Goal: Navigation & Orientation: Find specific page/section

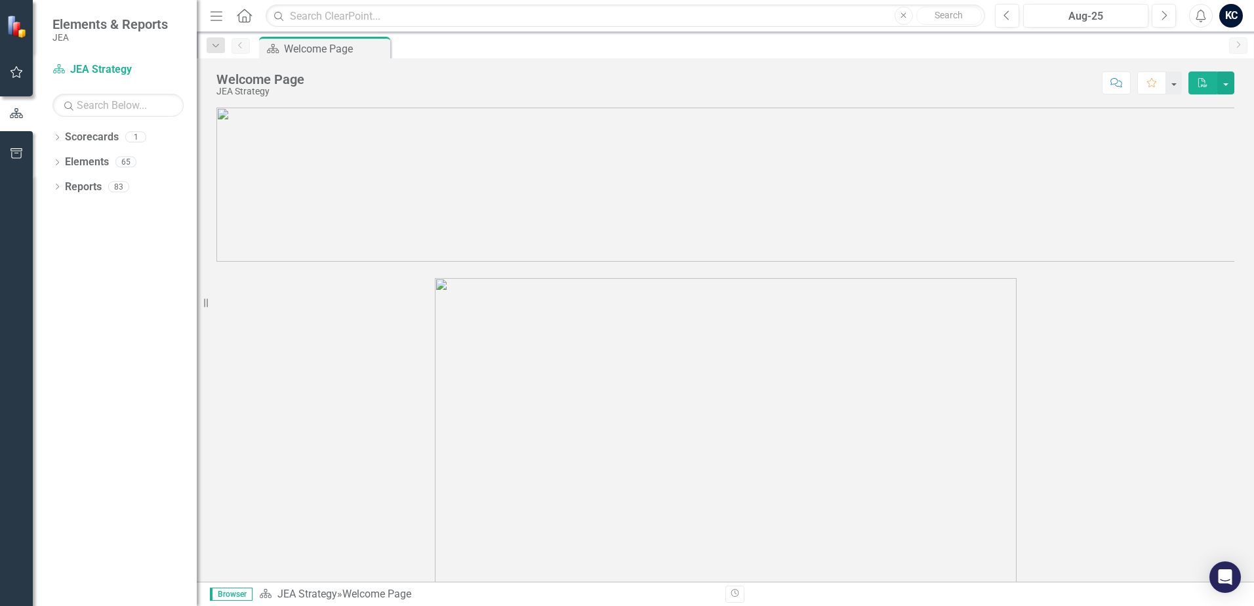
click at [54, 139] on icon "Dropdown" at bounding box center [56, 138] width 9 height 7
click at [79, 157] on link "JEA Strategy" at bounding box center [134, 162] width 125 height 15
click at [88, 195] on div "Elements" at bounding box center [87, 187] width 44 height 22
click at [56, 185] on icon "Dropdown" at bounding box center [56, 187] width 9 height 7
click at [110, 209] on link "Enterprise Commitments to Action Enterprise Commitments to Actions" at bounding box center [163, 212] width 185 height 15
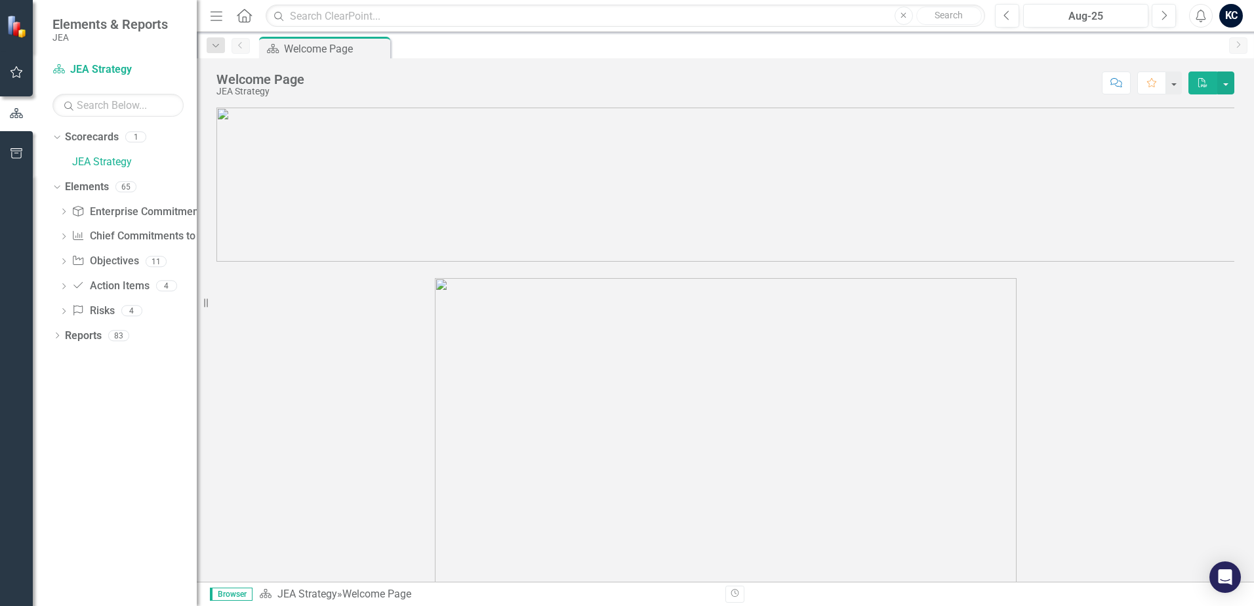
click at [62, 211] on icon "Dropdown" at bounding box center [63, 212] width 9 height 7
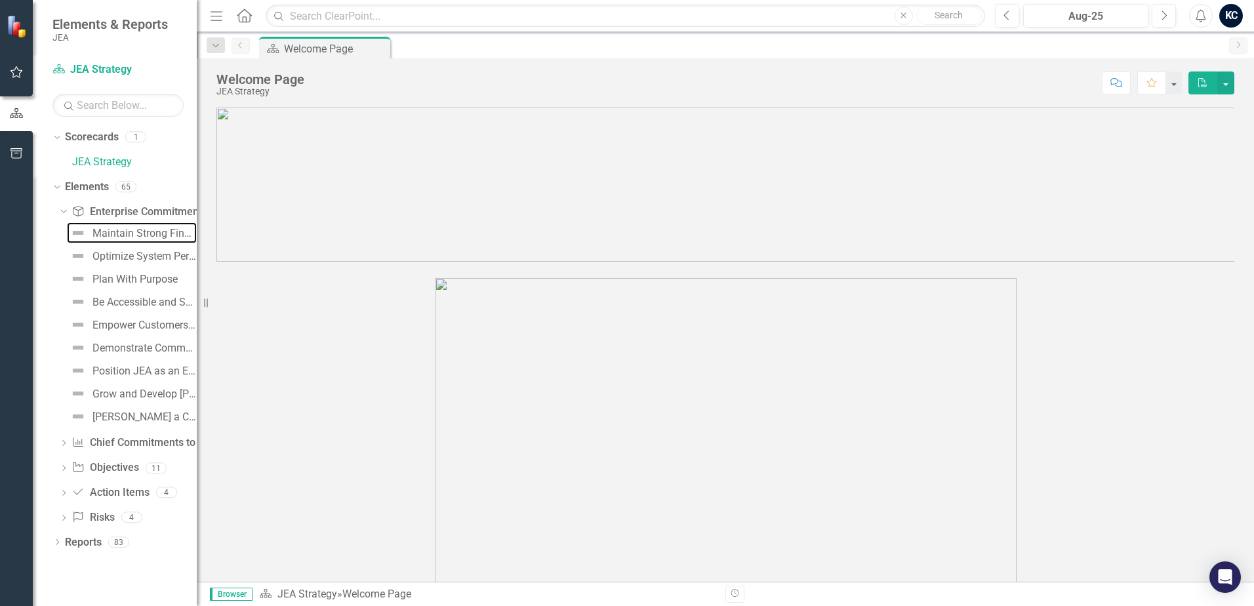
click at [101, 240] on link "Maintain Strong Financial Health" at bounding box center [132, 232] width 130 height 21
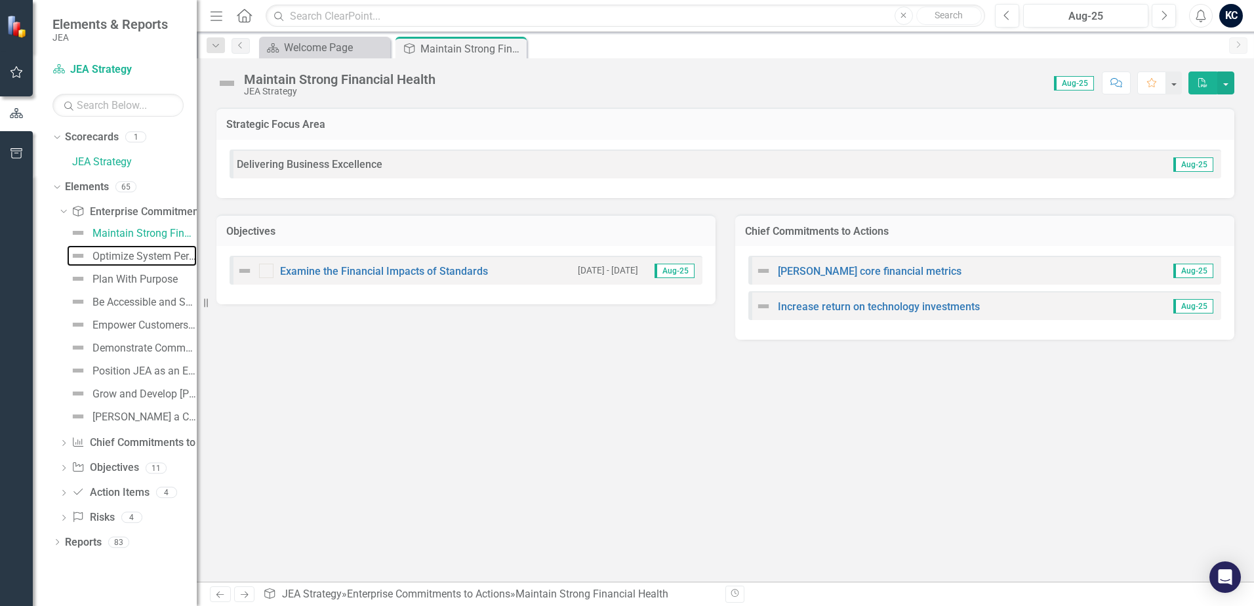
click at [105, 259] on div "Optimize System Performance" at bounding box center [144, 256] width 104 height 12
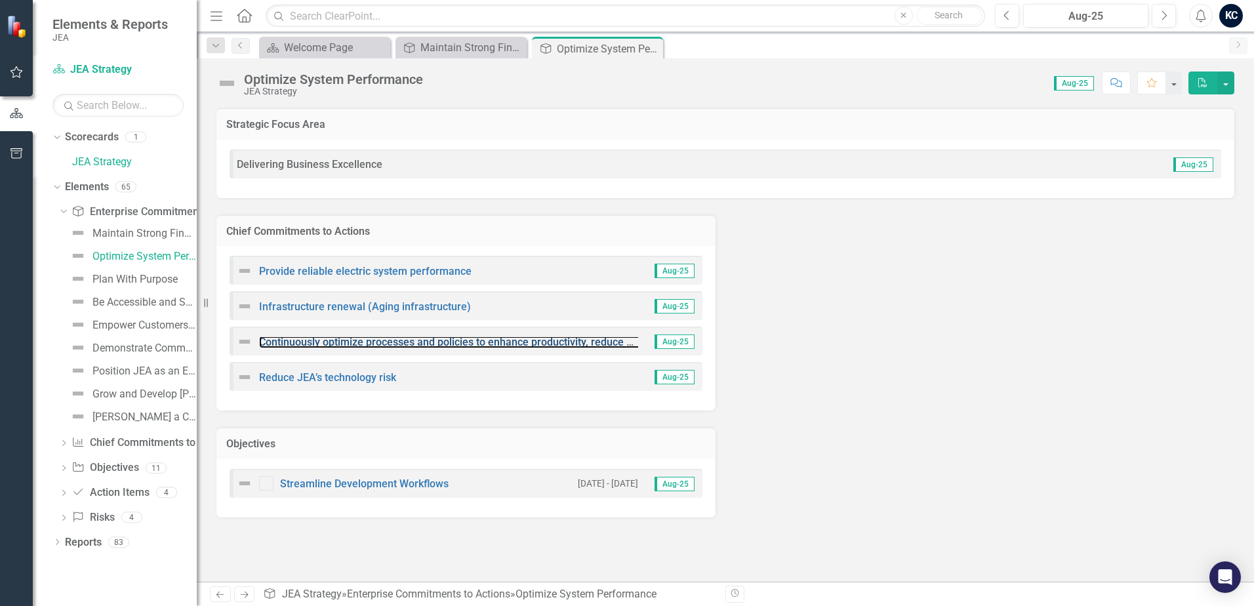
click at [453, 342] on link "Continuously optimize processes and policies to enhance productivity, reduce co…" at bounding box center [624, 342] width 731 height 12
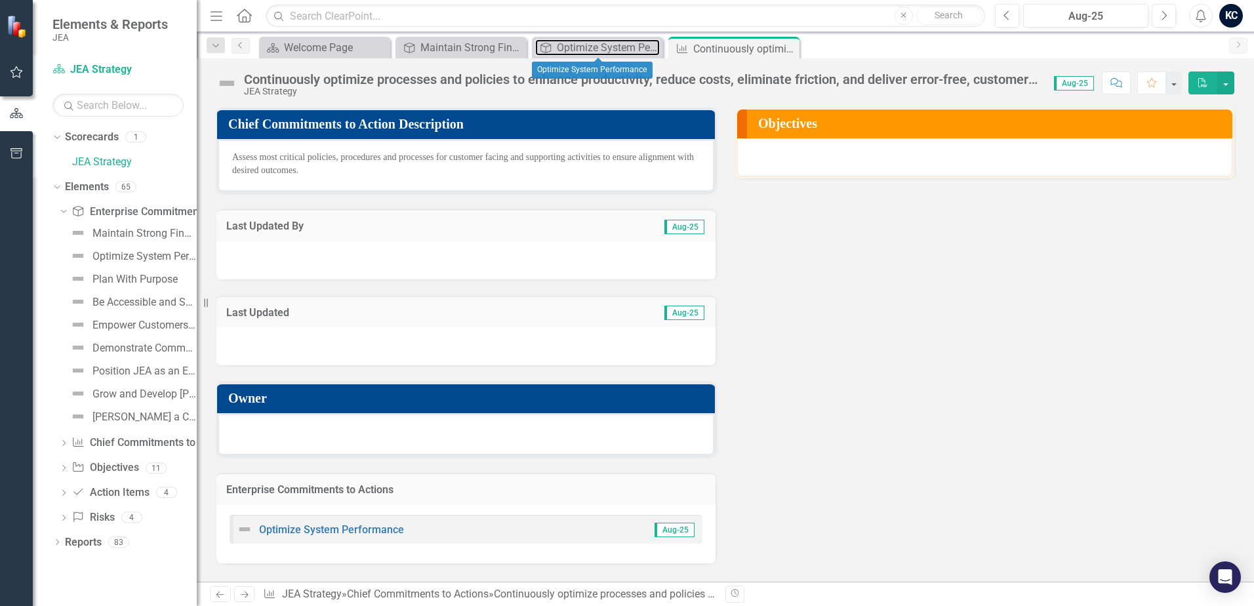
click at [591, 48] on div "Optimize System Performance" at bounding box center [608, 47] width 103 height 16
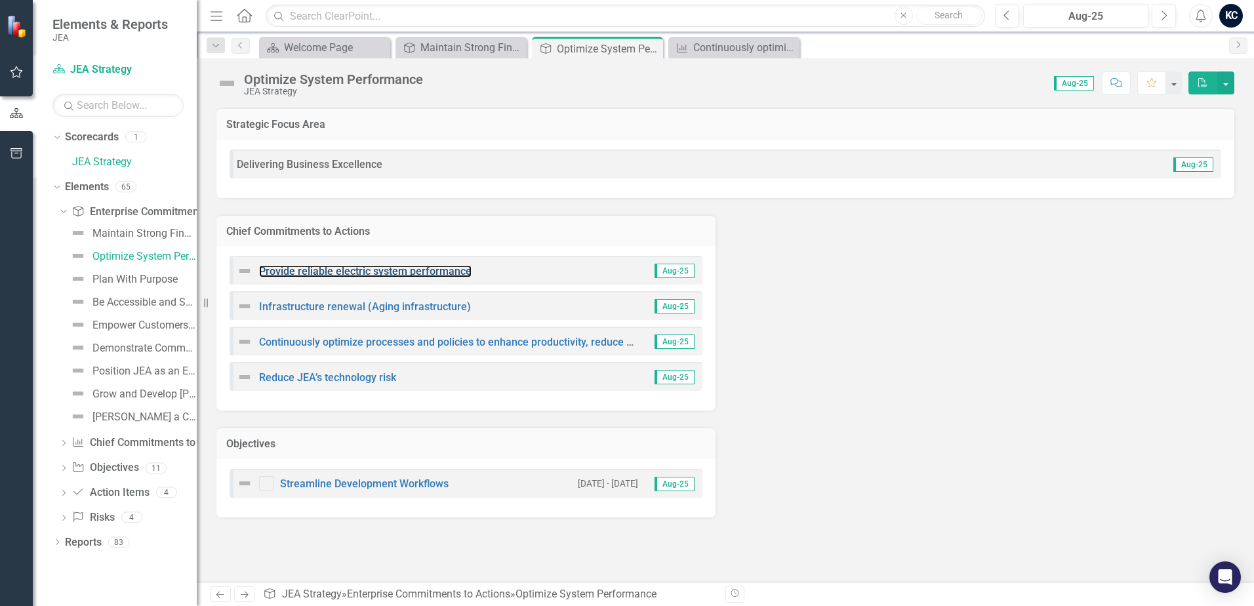
click at [380, 273] on link "Provide reliable electric system performance" at bounding box center [365, 271] width 212 height 12
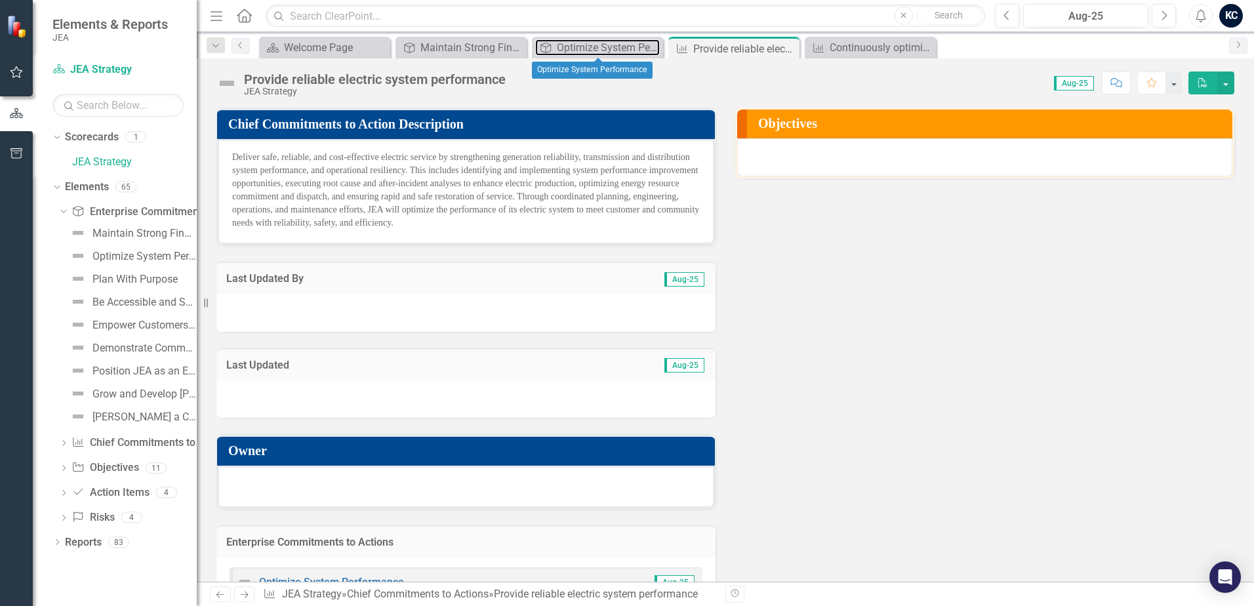
click at [624, 50] on div "Optimize System Performance" at bounding box center [608, 47] width 103 height 16
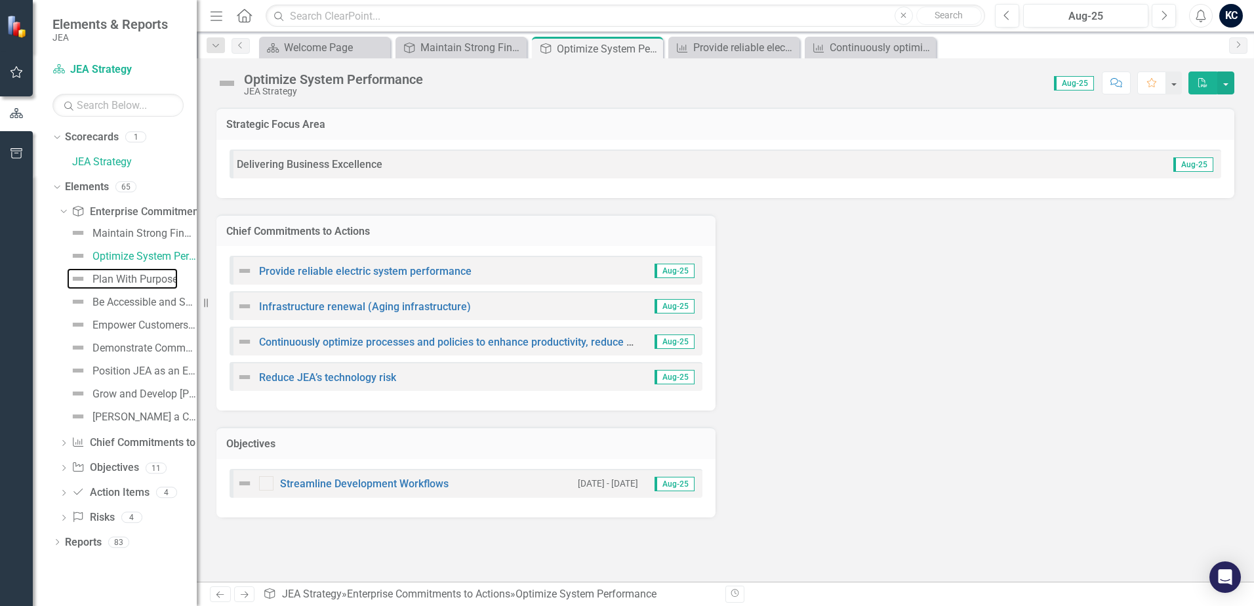
click at [121, 273] on div "Plan With Purpose" at bounding box center [134, 279] width 85 height 12
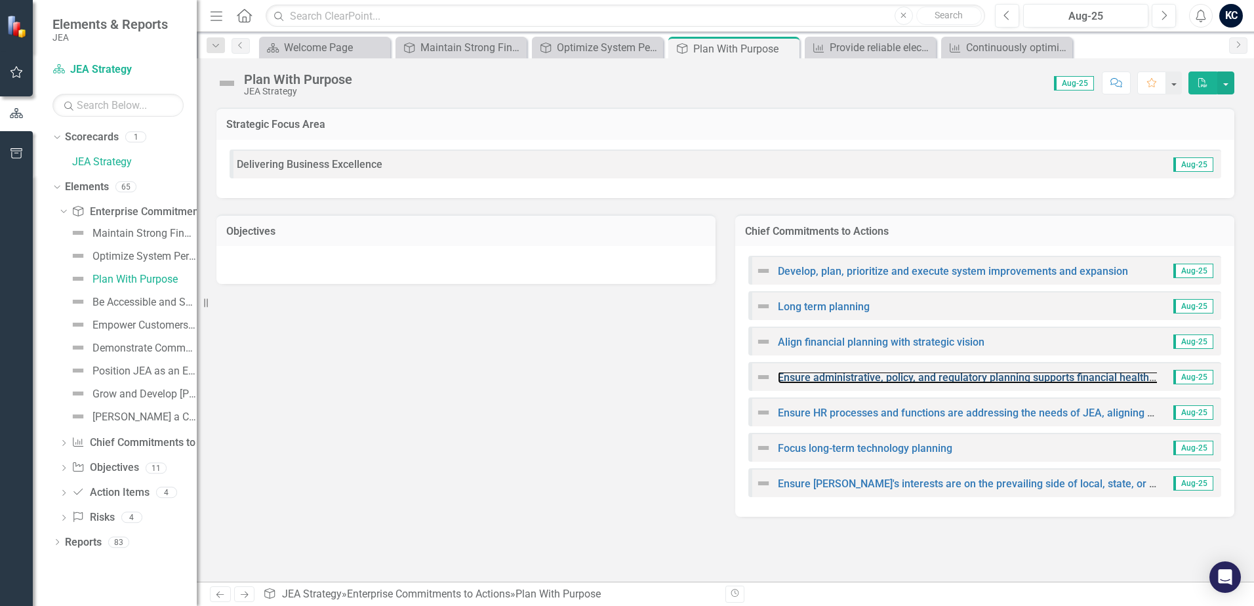
click at [922, 378] on link "Ensure administrative, policy, and regulatory planning supports financial healt…" at bounding box center [1026, 377] width 496 height 12
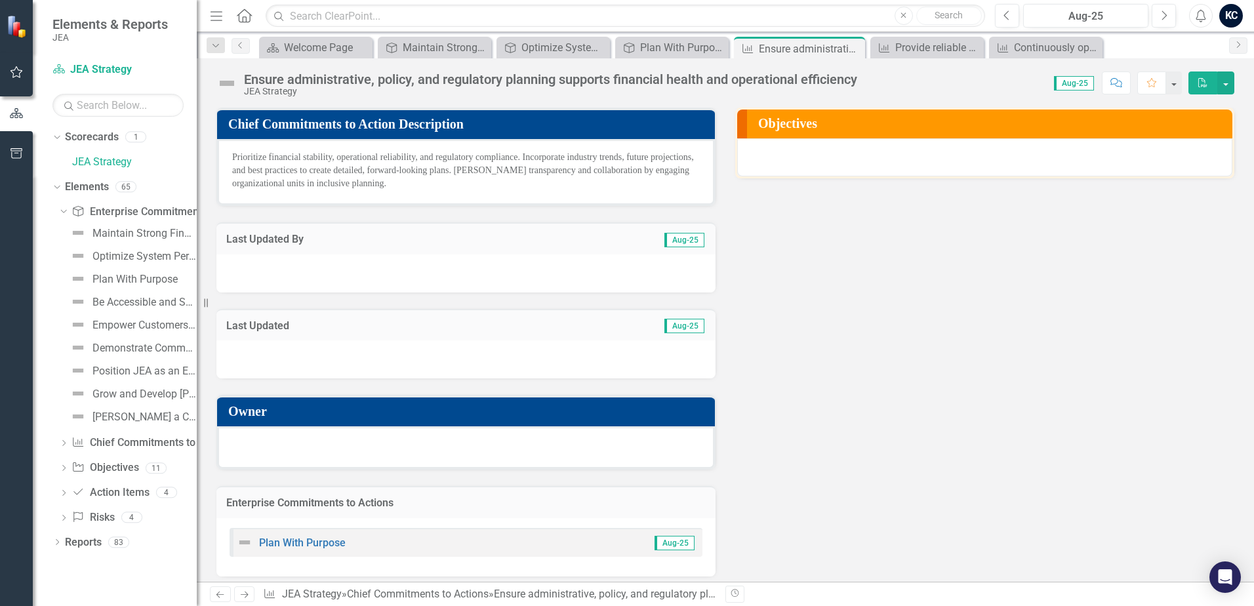
click at [68, 448] on icon "Dropdown" at bounding box center [63, 444] width 9 height 7
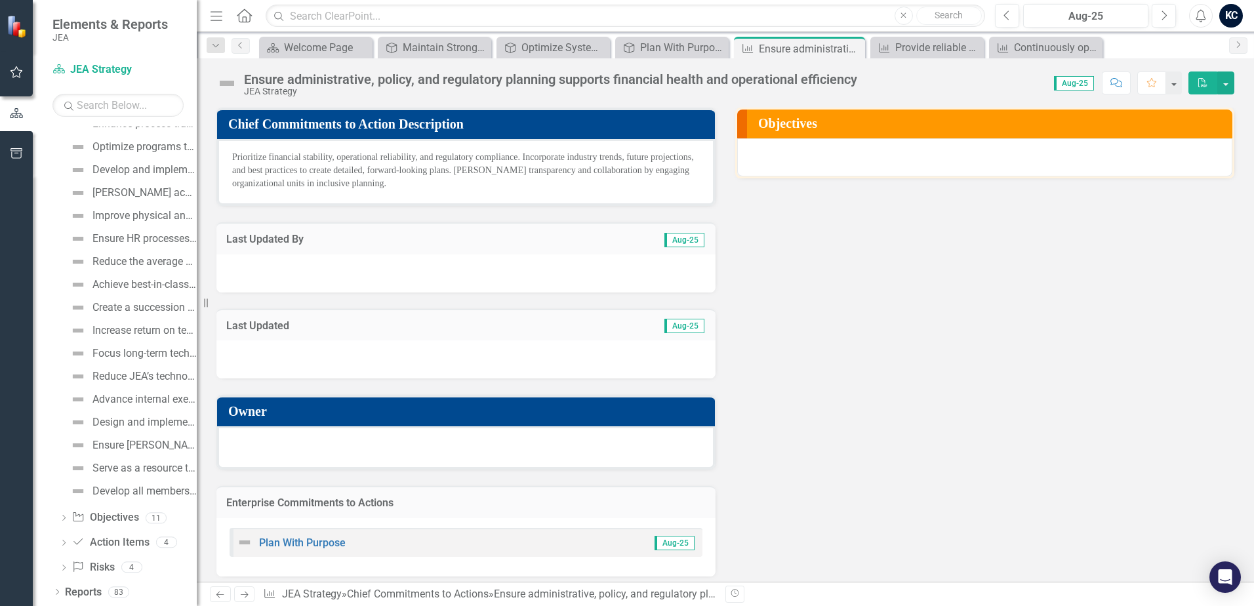
scroll to position [593, 0]
click at [60, 519] on icon "Dropdown" at bounding box center [63, 518] width 9 height 7
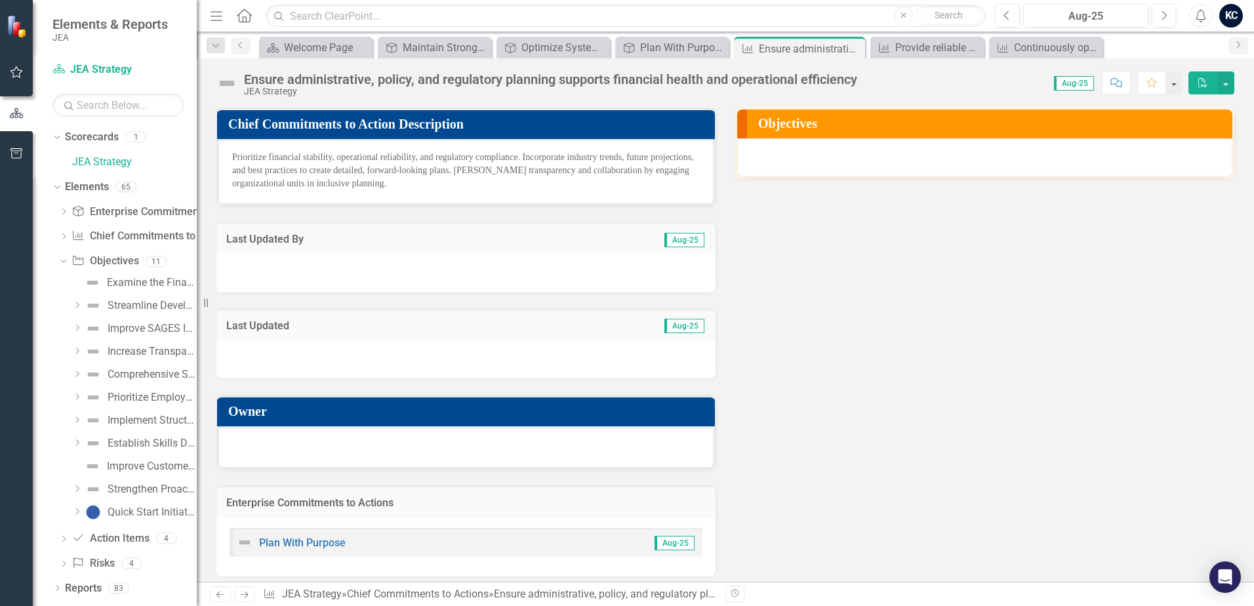
click at [60, 542] on icon "Dropdown" at bounding box center [63, 539] width 9 height 7
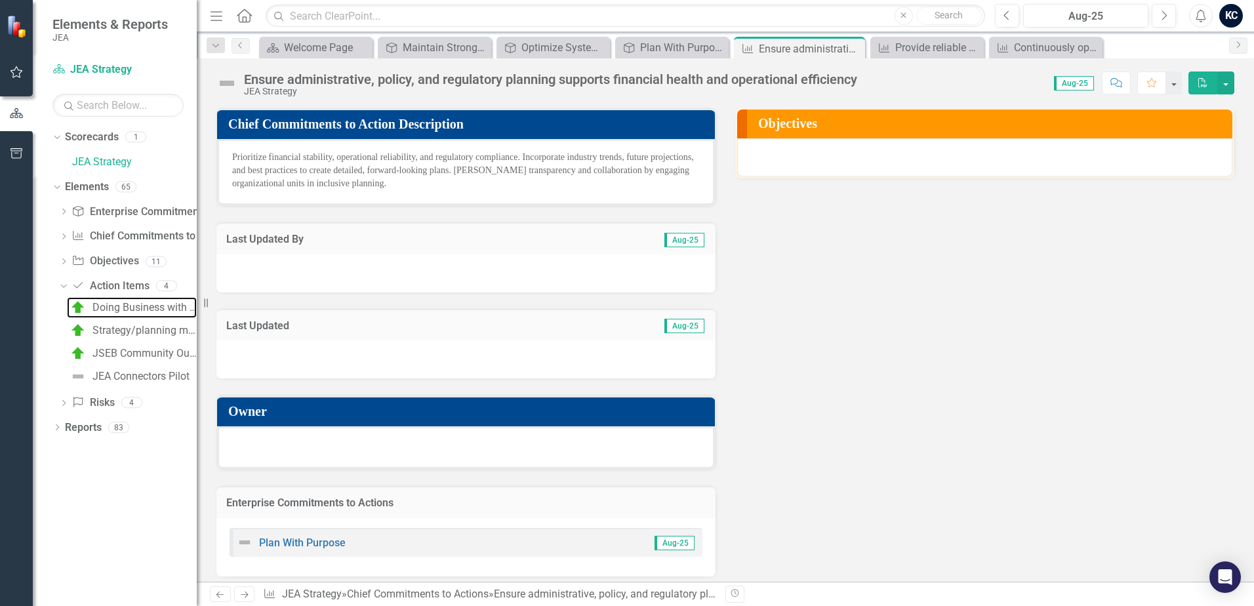
click at [142, 312] on div "Doing Business with JEA – for all diversity and JSEB Suppliers (Host by JEA" at bounding box center [144, 308] width 104 height 12
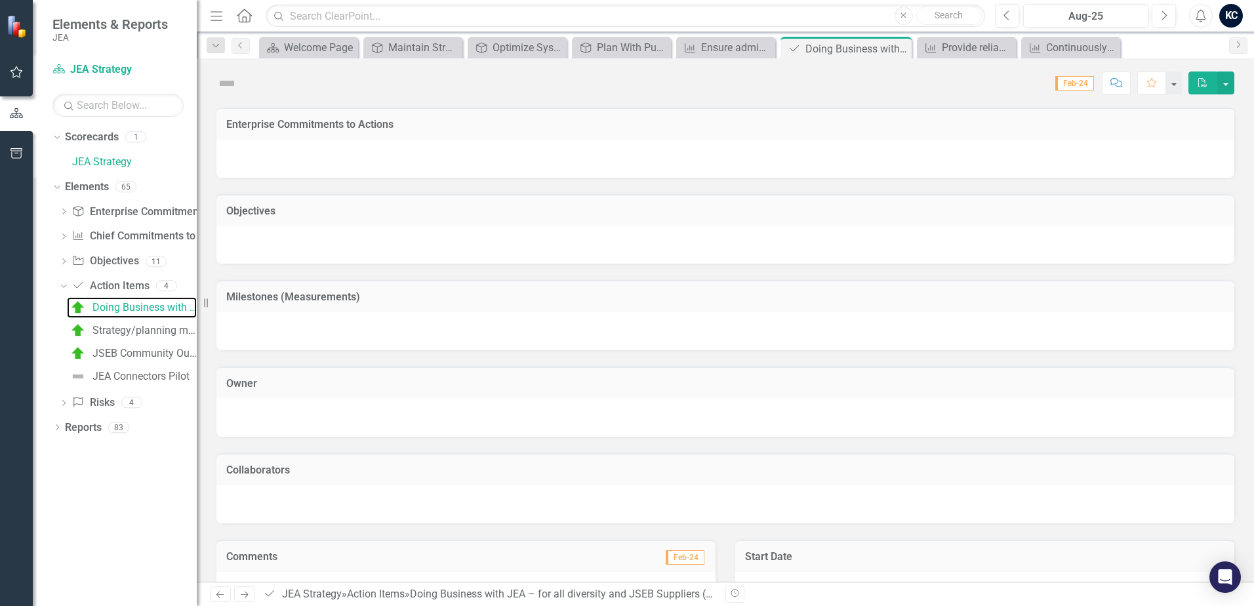
checkbox input "true"
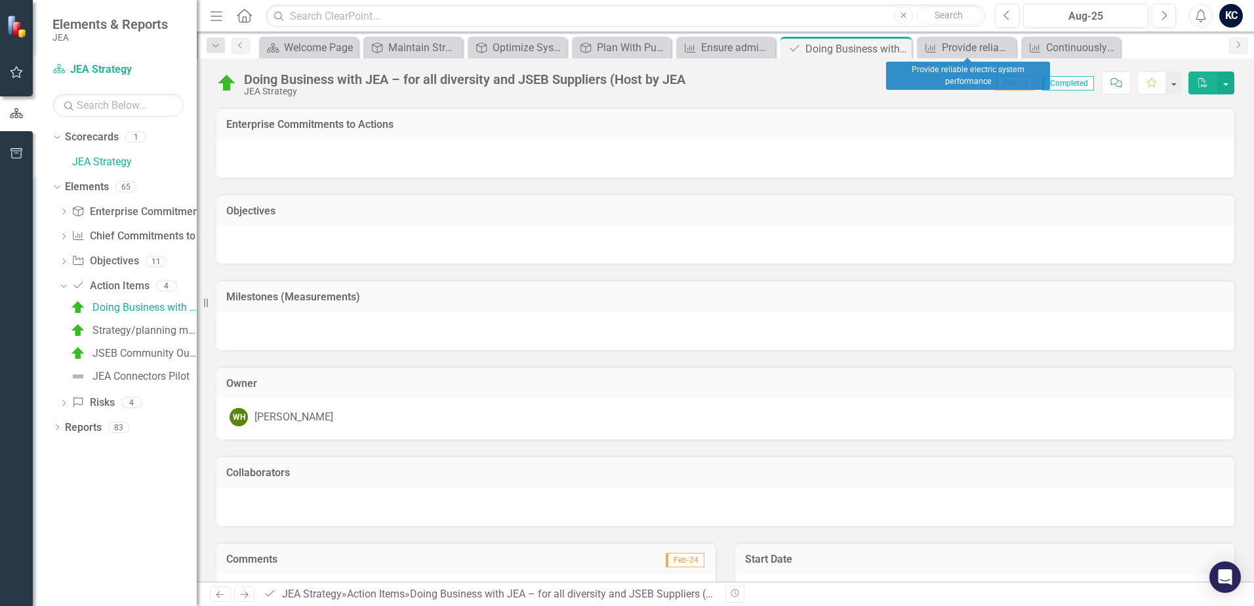
click at [0, 0] on icon at bounding box center [0, 0] width 0 height 0
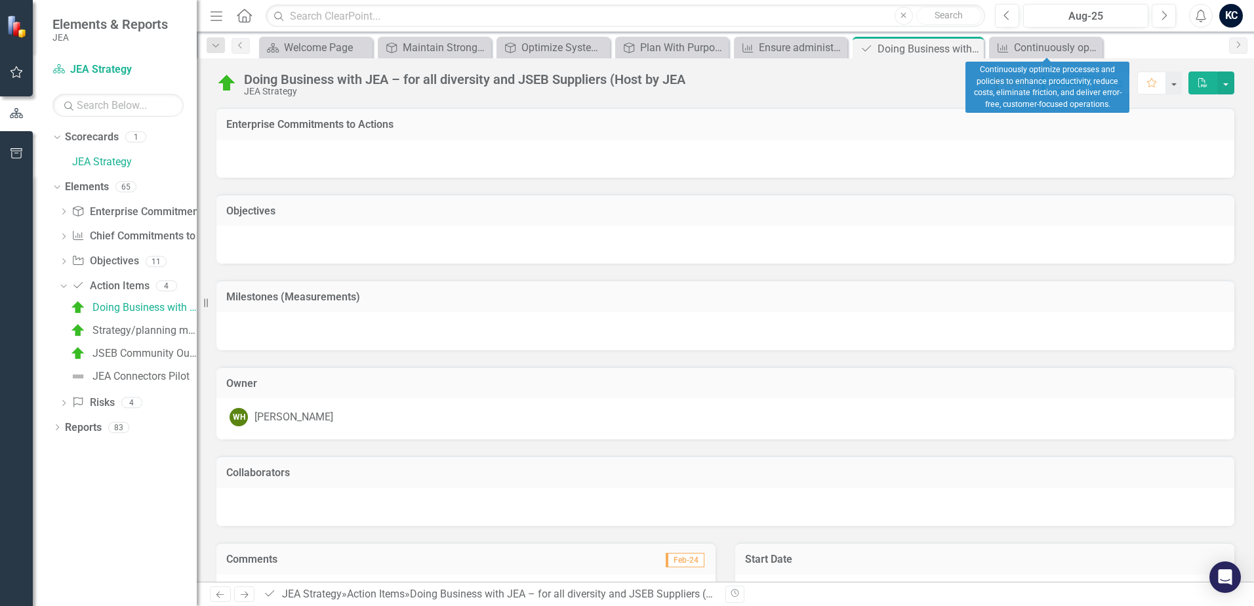
drag, startPoint x: 1092, startPoint y: 46, endPoint x: 1058, endPoint y: 43, distance: 33.6
click at [0, 0] on icon "Close" at bounding box center [0, 0] width 0 height 0
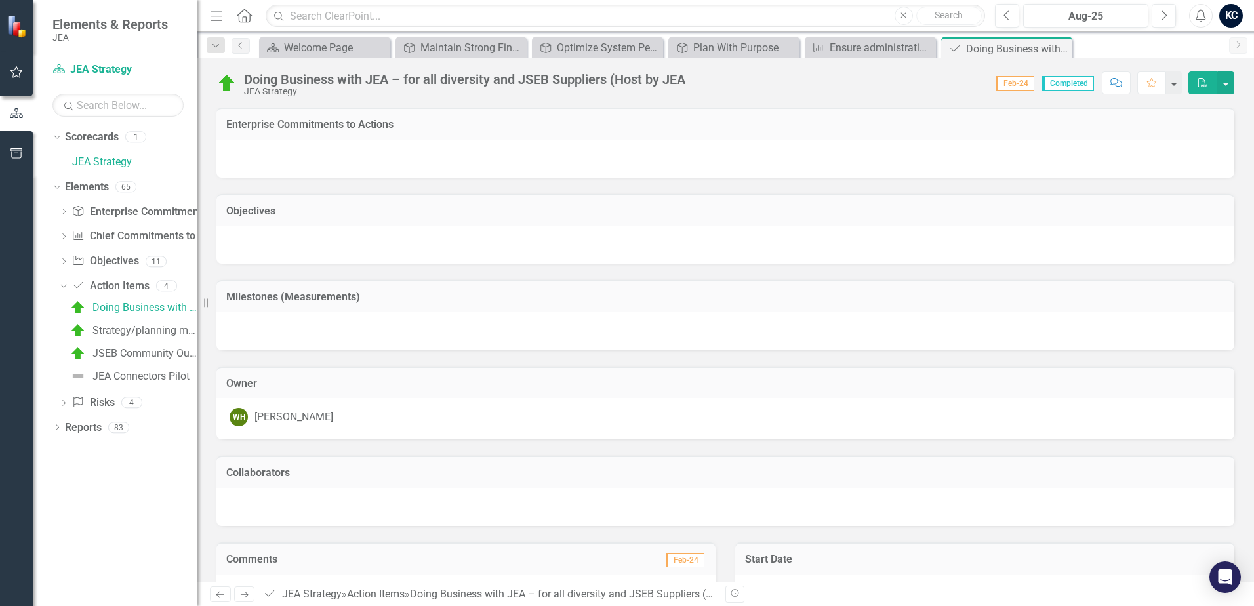
drag, startPoint x: 1062, startPoint y: 45, endPoint x: 779, endPoint y: 58, distance: 283.5
click at [0, 0] on icon "Close" at bounding box center [0, 0] width 0 height 0
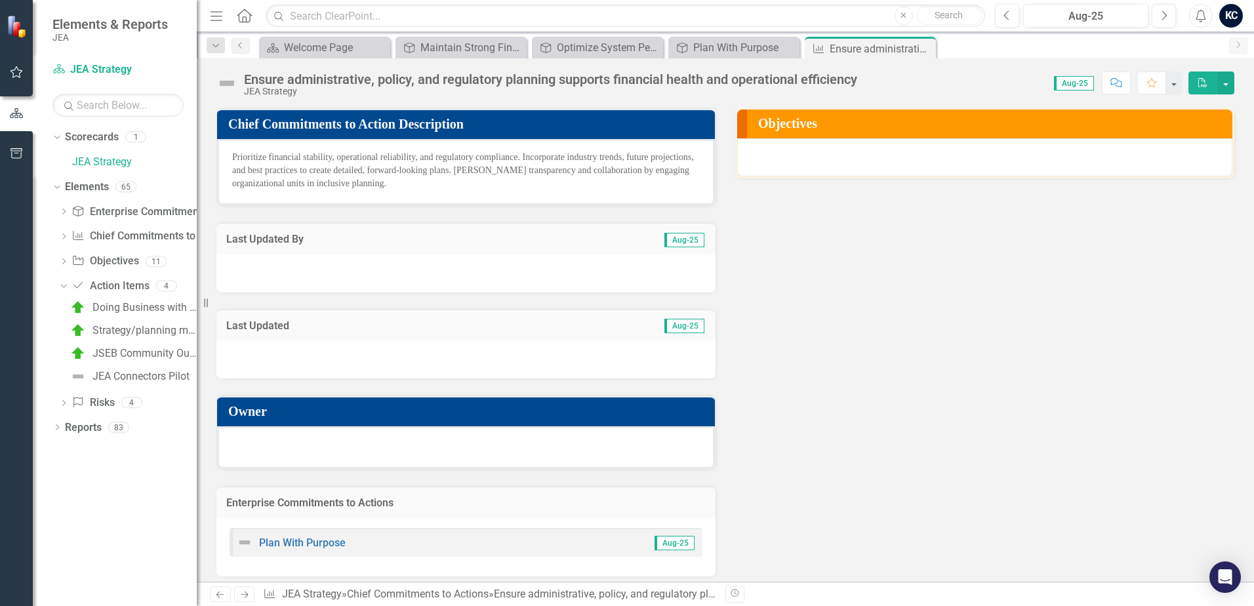
click at [64, 401] on icon at bounding box center [63, 403] width 3 height 6
click at [132, 332] on div "Financial Risk" at bounding box center [124, 333] width 65 height 12
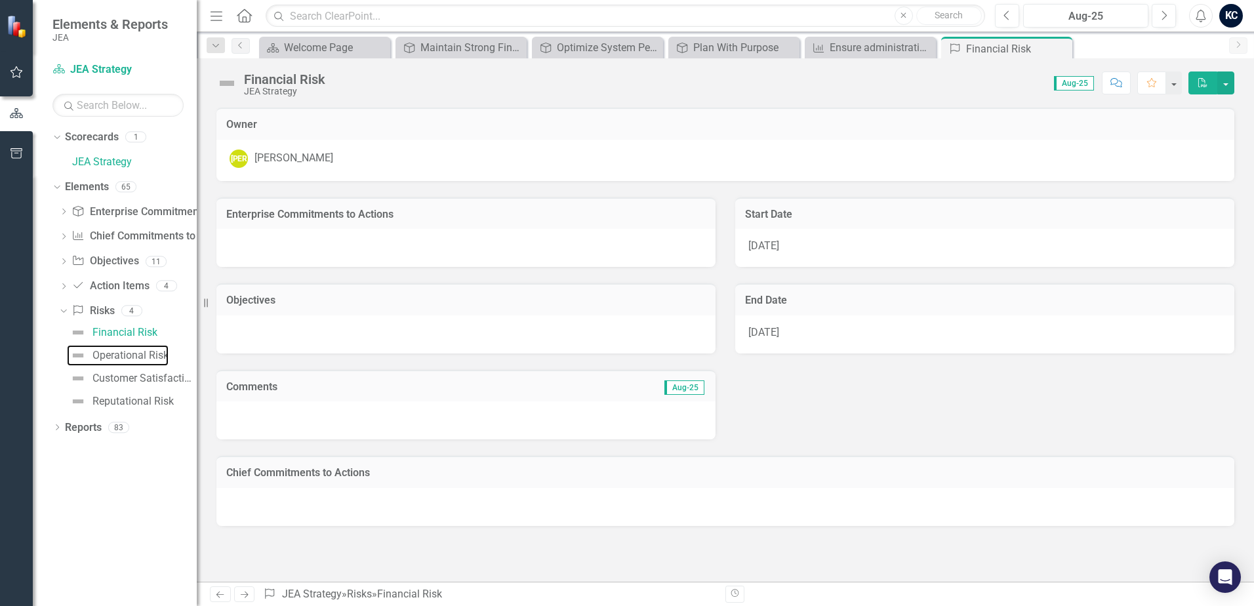
click at [133, 346] on link "Operational Risk" at bounding box center [118, 355] width 102 height 21
click at [0, 0] on icon "Close" at bounding box center [0, 0] width 0 height 0
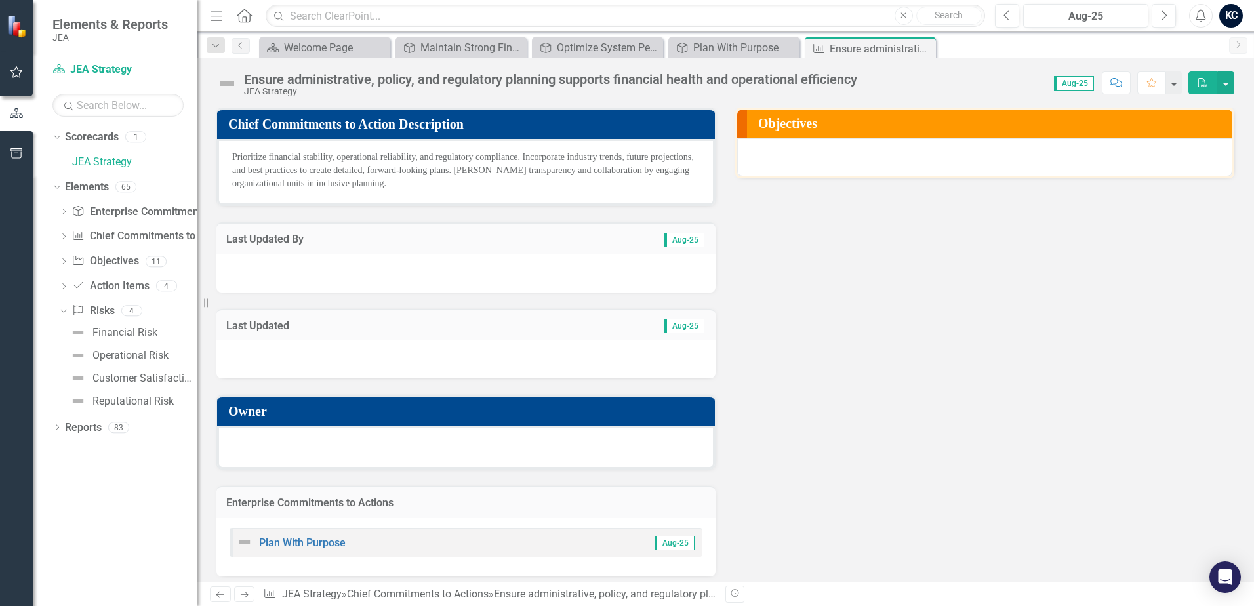
click at [0, 0] on icon "Close" at bounding box center [0, 0] width 0 height 0
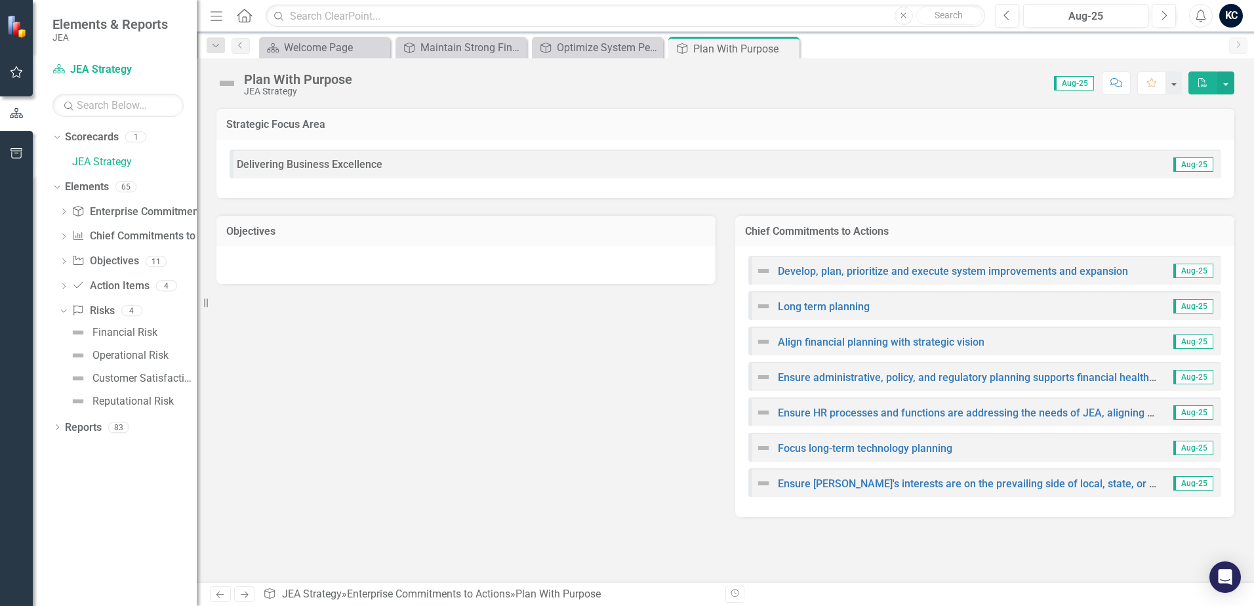
click at [0, 0] on icon "Close" at bounding box center [0, 0] width 0 height 0
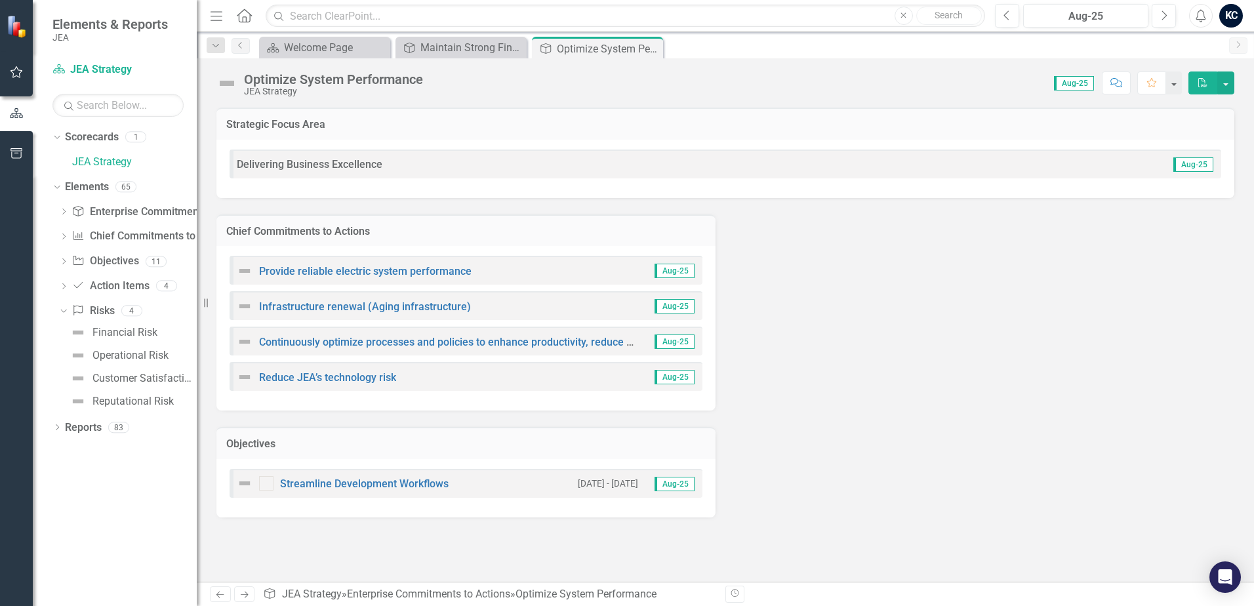
click at [0, 0] on icon "Close" at bounding box center [0, 0] width 0 height 0
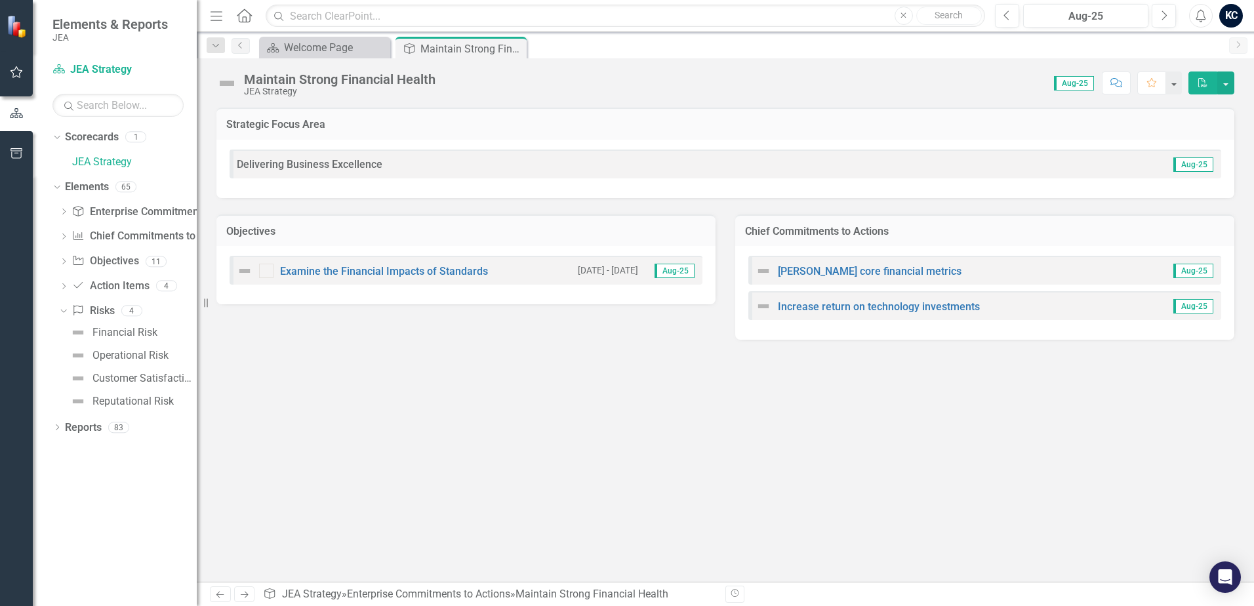
click at [0, 0] on icon "Close" at bounding box center [0, 0] width 0 height 0
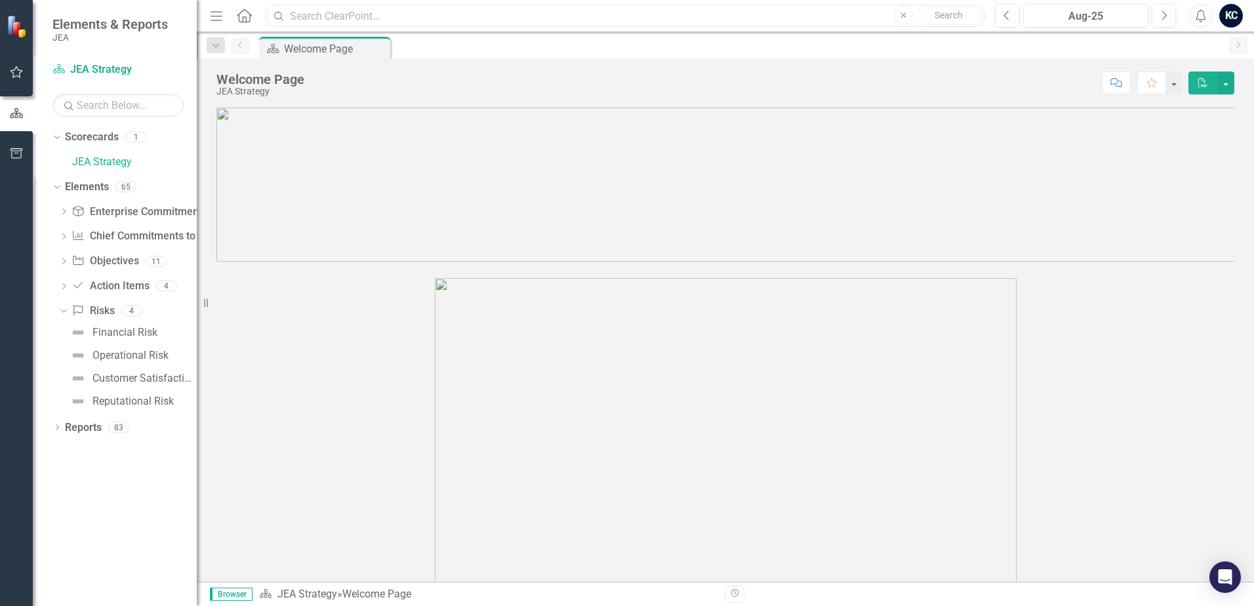
click at [515, 16] on input "text" at bounding box center [625, 16] width 719 height 23
drag, startPoint x: 347, startPoint y: 16, endPoint x: 243, endPoint y: 11, distance: 103.7
click at [244, 11] on div "Menu Home Search [PERSON_NAME] Close No results" at bounding box center [594, 15] width 775 height 25
type input "[PERSON_NAME]"
click at [248, 20] on icon "Home" at bounding box center [243, 16] width 17 height 14
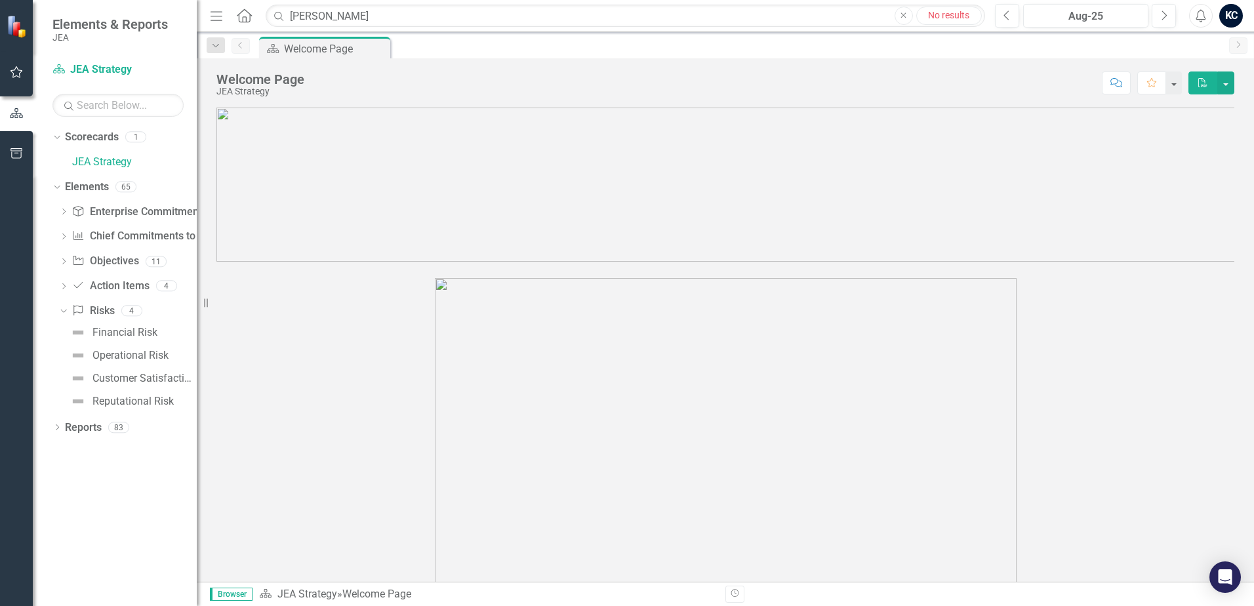
click at [244, 18] on icon "Home" at bounding box center [243, 16] width 17 height 14
click at [221, 16] on icon "button" at bounding box center [216, 15] width 12 height 9
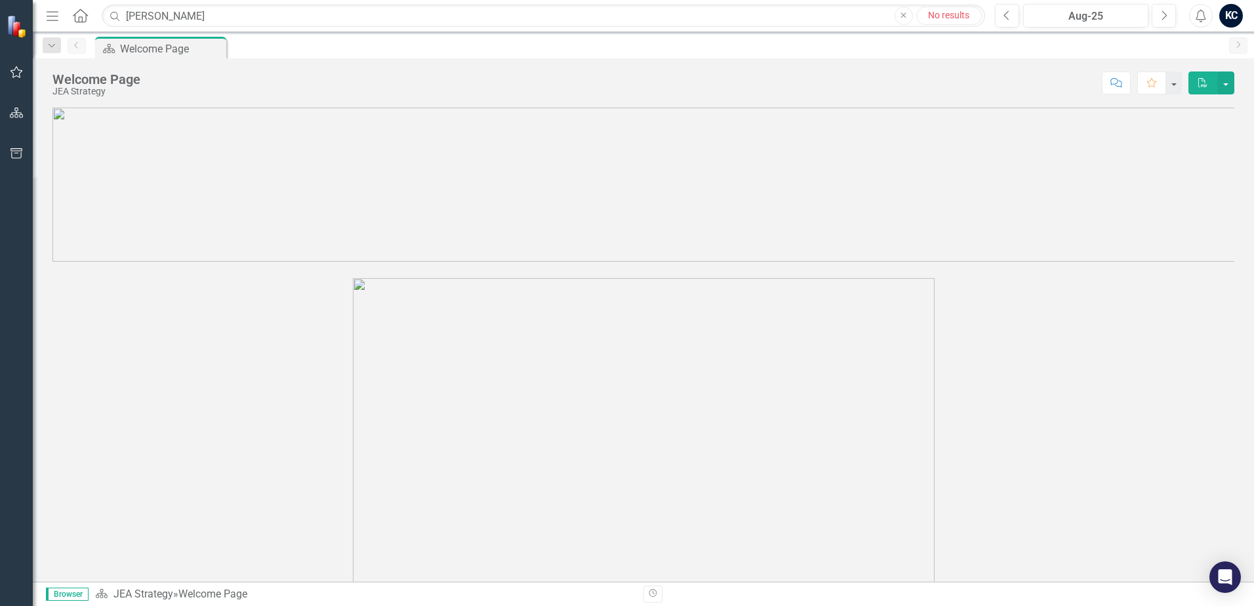
click at [58, 22] on icon "Menu" at bounding box center [52, 16] width 17 height 14
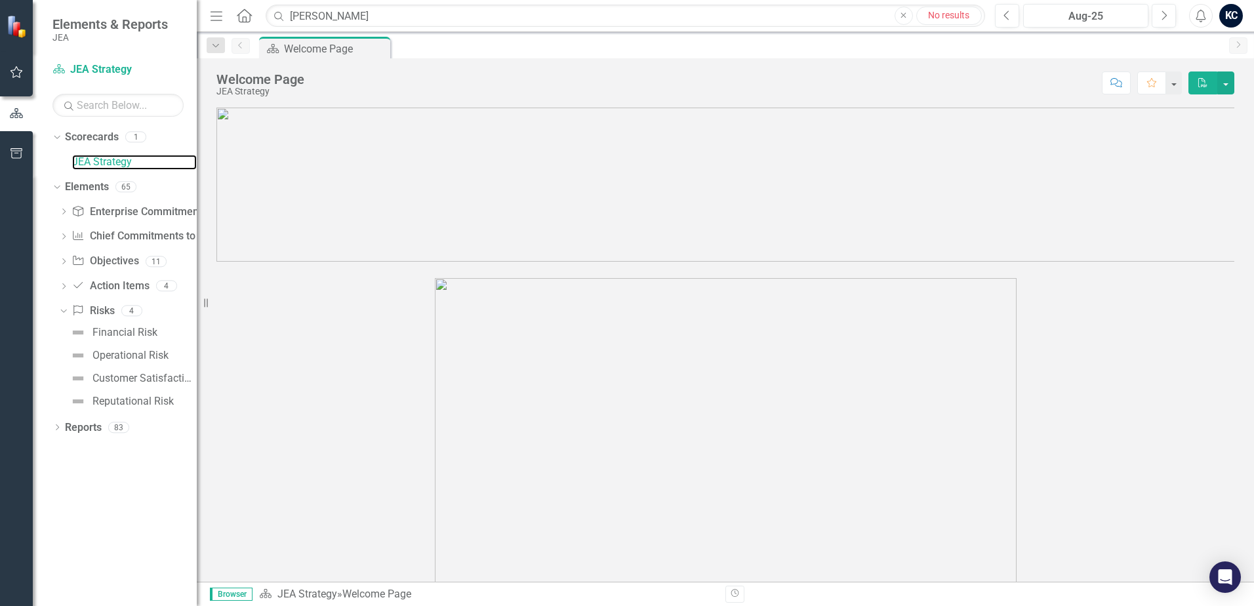
click at [98, 162] on link "JEA Strategy" at bounding box center [134, 162] width 125 height 15
click at [102, 166] on link "JEA Strategy" at bounding box center [134, 162] width 125 height 15
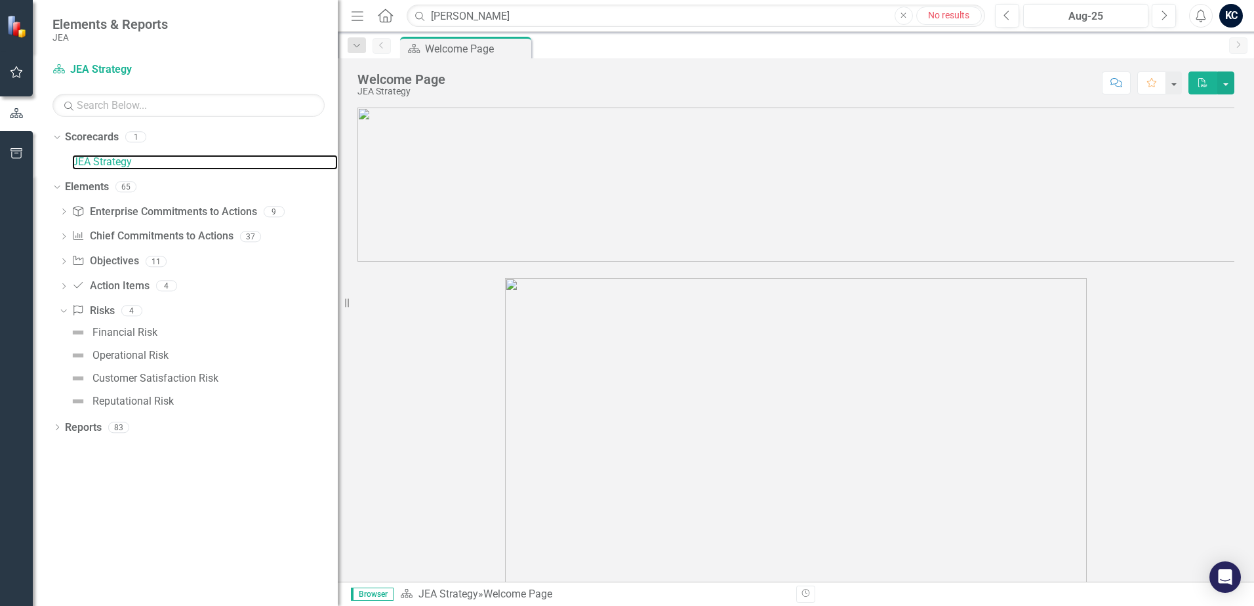
drag, startPoint x: 206, startPoint y: 304, endPoint x: 334, endPoint y: 299, distance: 128.6
click at [338, 299] on div "Resize" at bounding box center [343, 303] width 10 height 606
click at [22, 158] on icon "button" at bounding box center [17, 153] width 14 height 10
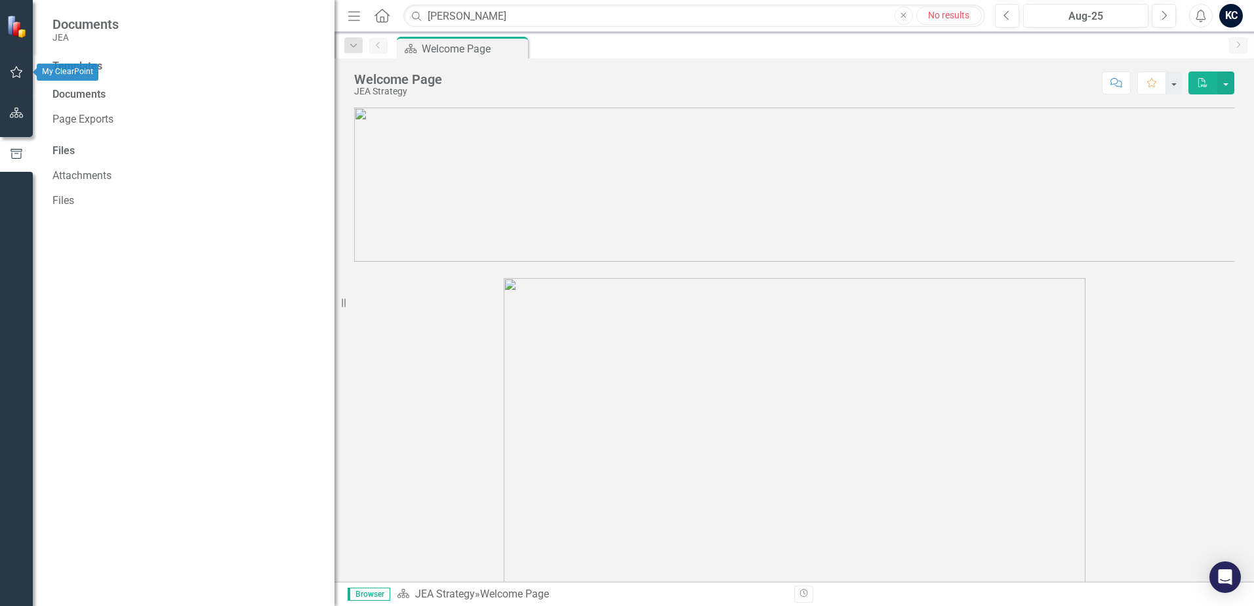
click at [10, 68] on icon "button" at bounding box center [17, 72] width 14 height 10
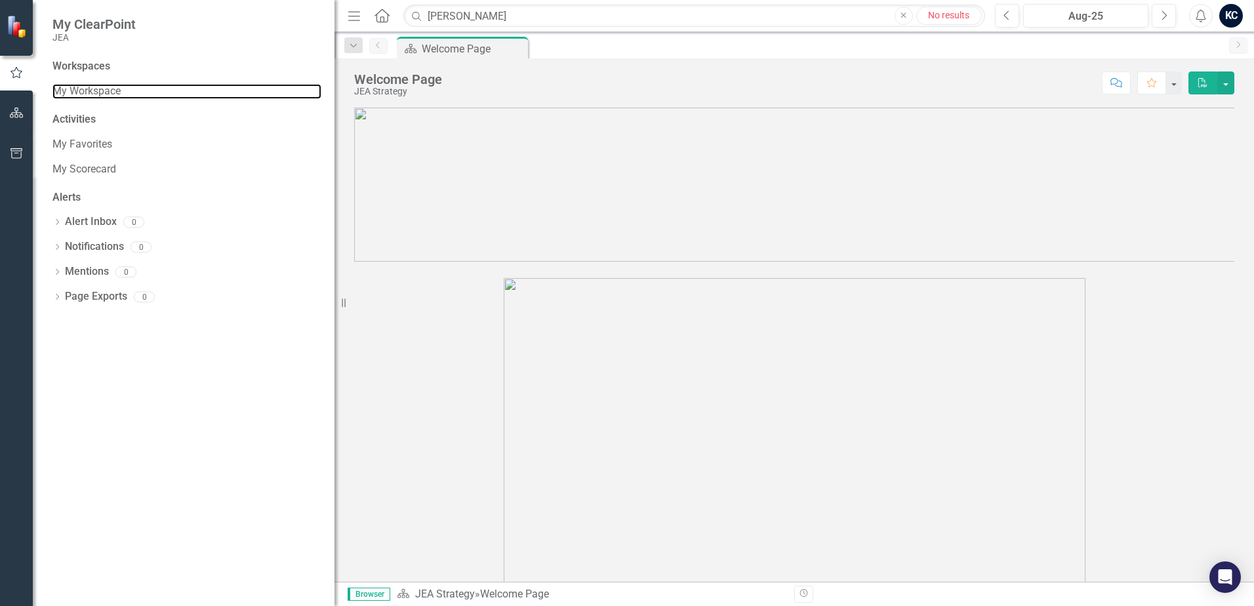
click at [81, 91] on link "My Workspace" at bounding box center [186, 91] width 269 height 15
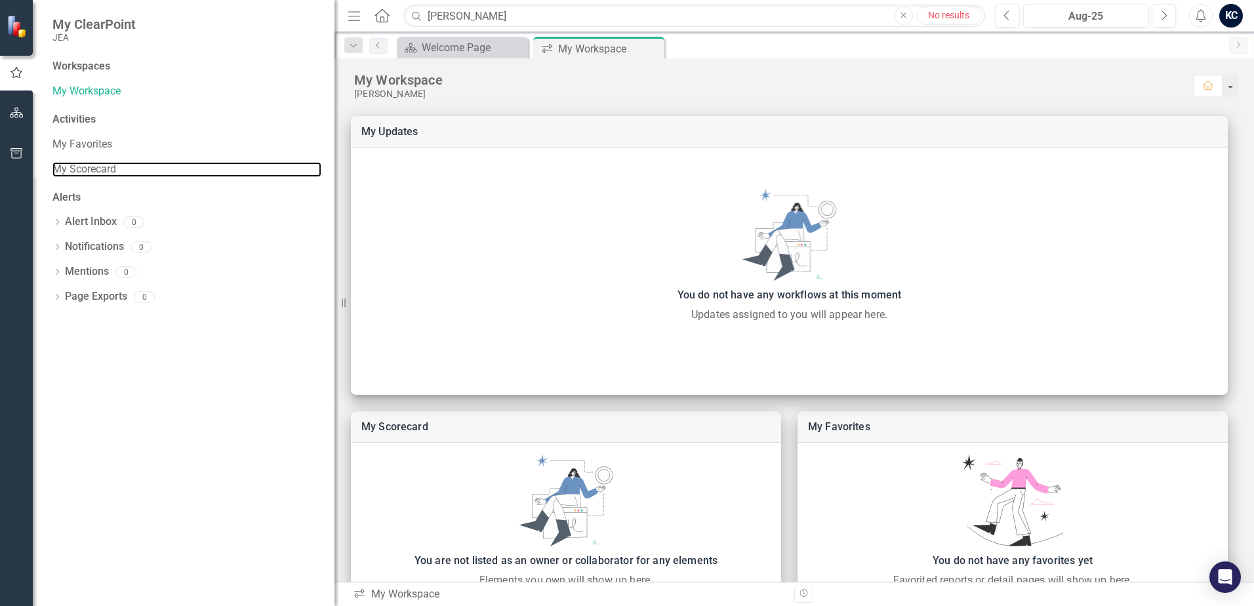
click at [94, 167] on link "My Scorecard" at bounding box center [186, 169] width 269 height 15
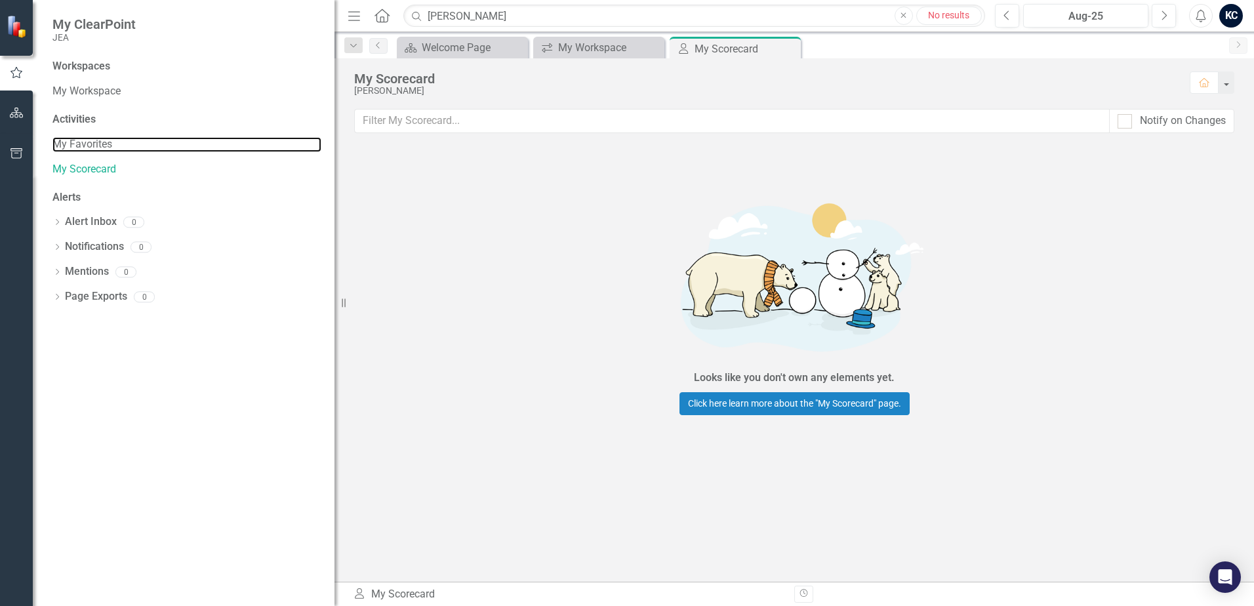
click at [99, 145] on link "My Favorites" at bounding box center [186, 144] width 269 height 15
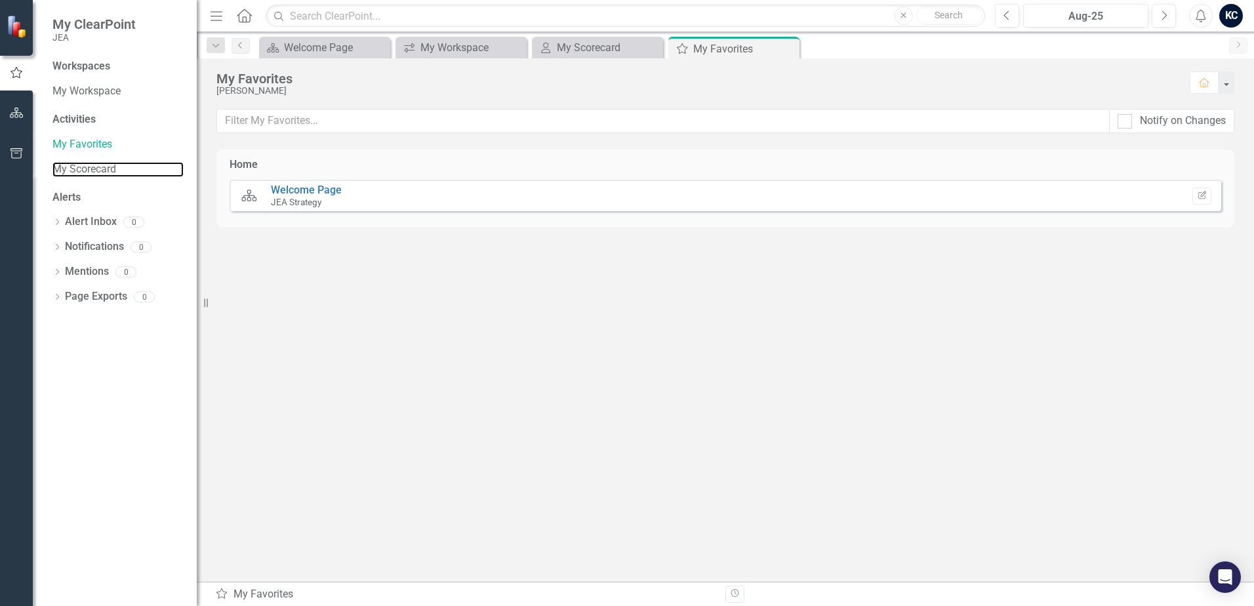
drag, startPoint x: 75, startPoint y: 168, endPoint x: 68, endPoint y: 176, distance: 11.2
click at [75, 168] on link "My Scorecard" at bounding box center [117, 169] width 131 height 15
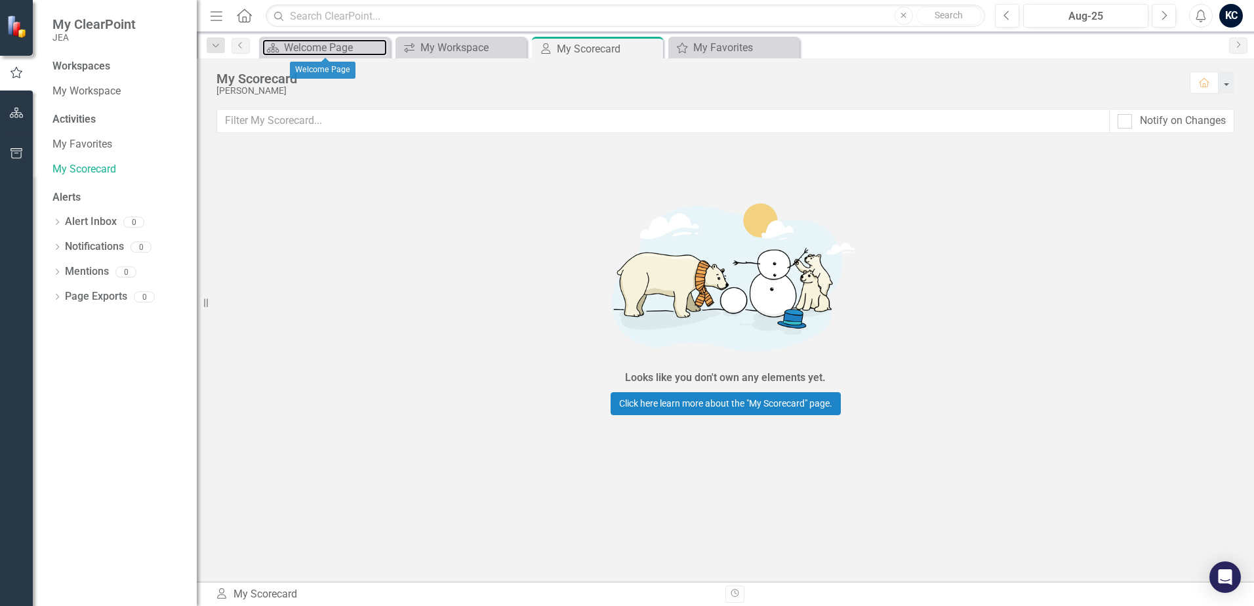
click at [332, 41] on div "Welcome Page" at bounding box center [335, 47] width 103 height 16
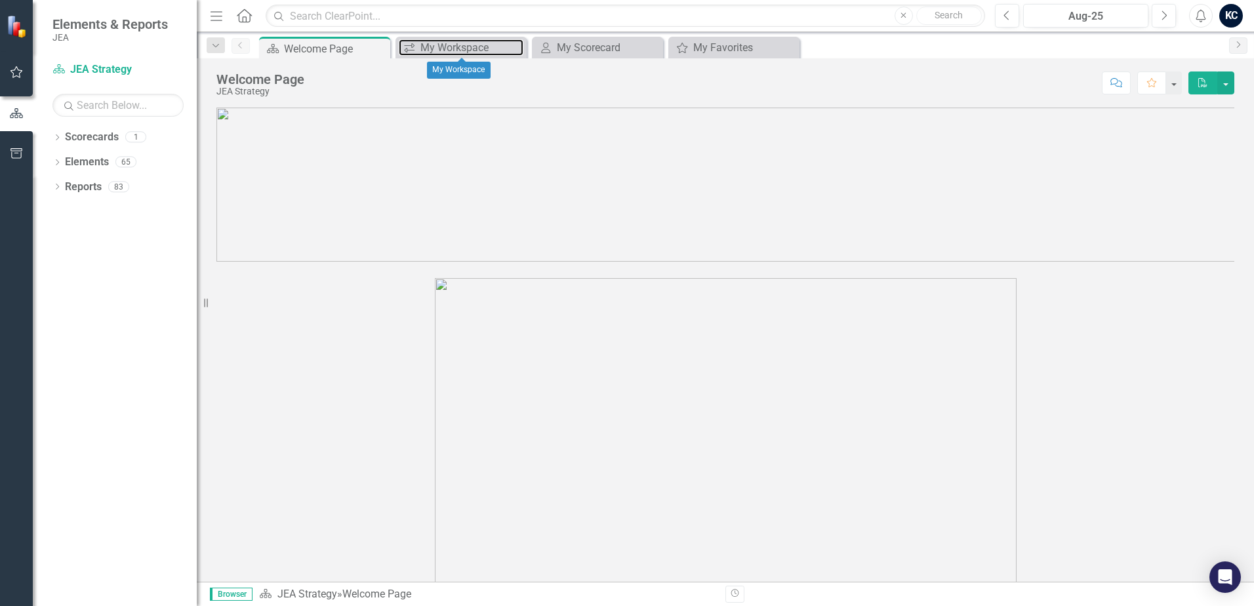
click at [468, 47] on div "My Workspace" at bounding box center [471, 47] width 103 height 16
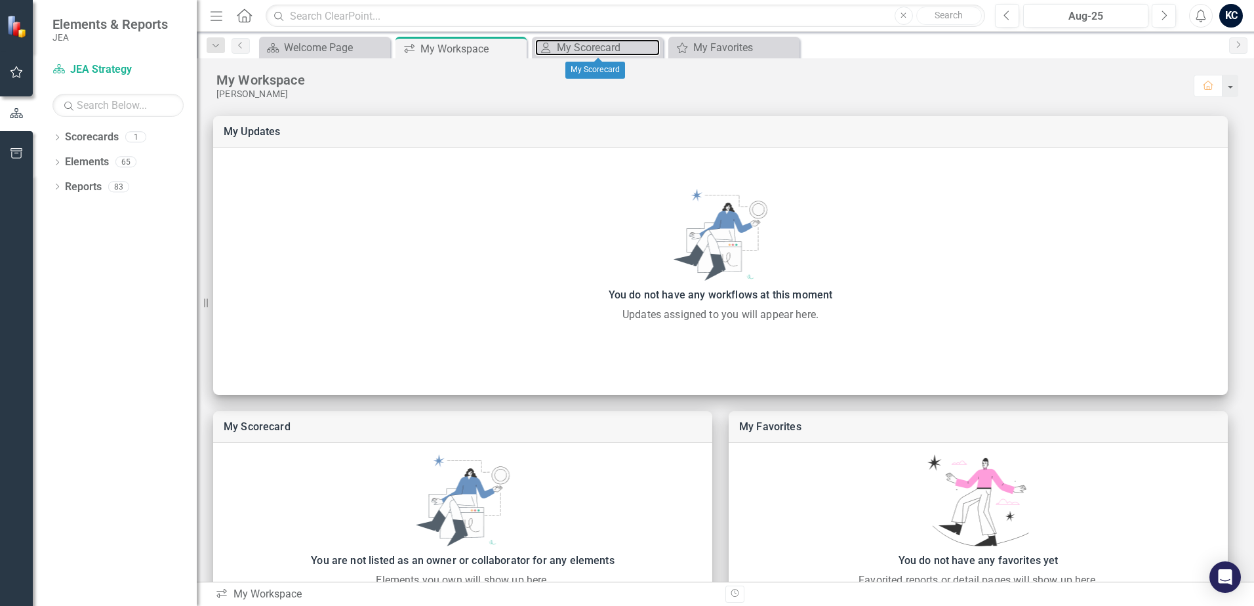
click at [622, 49] on div "My Scorecard" at bounding box center [608, 47] width 103 height 16
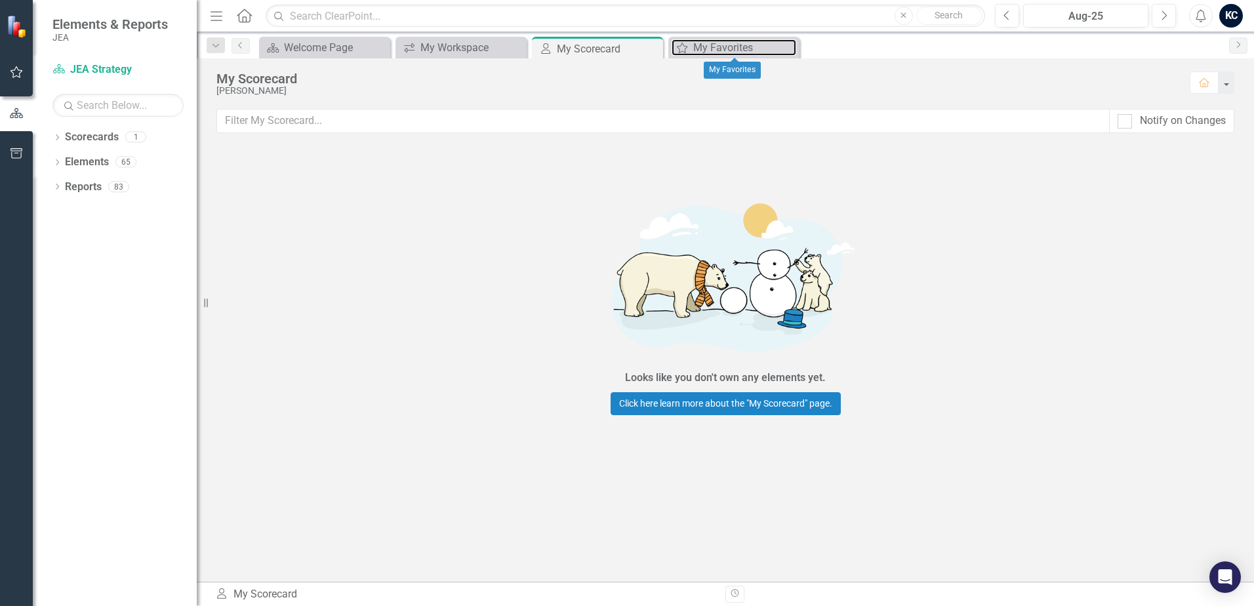
click at [757, 52] on div "My Favorites" at bounding box center [744, 47] width 103 height 16
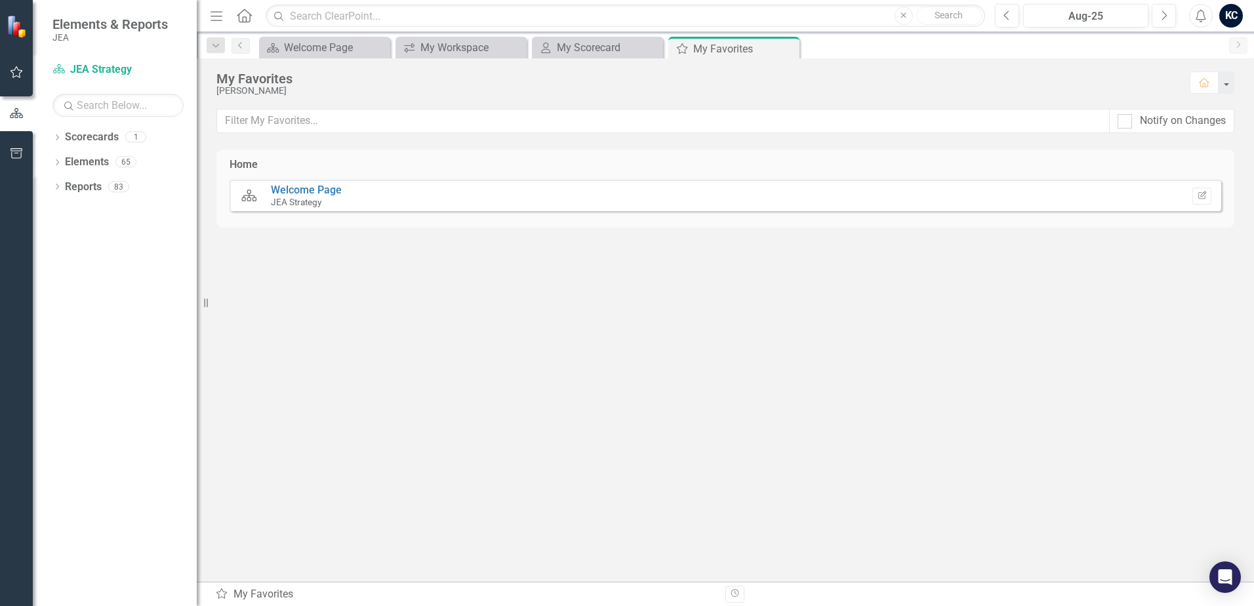
click at [239, 16] on icon at bounding box center [244, 16] width 15 height 14
